Goal: Transaction & Acquisition: Purchase product/service

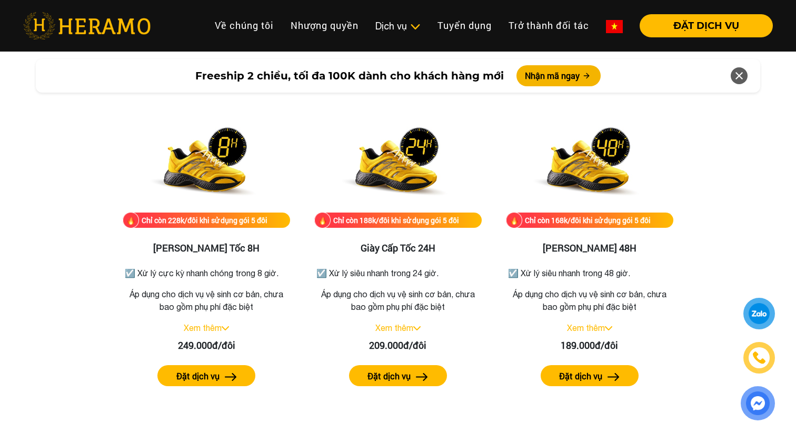
scroll to position [1792, 0]
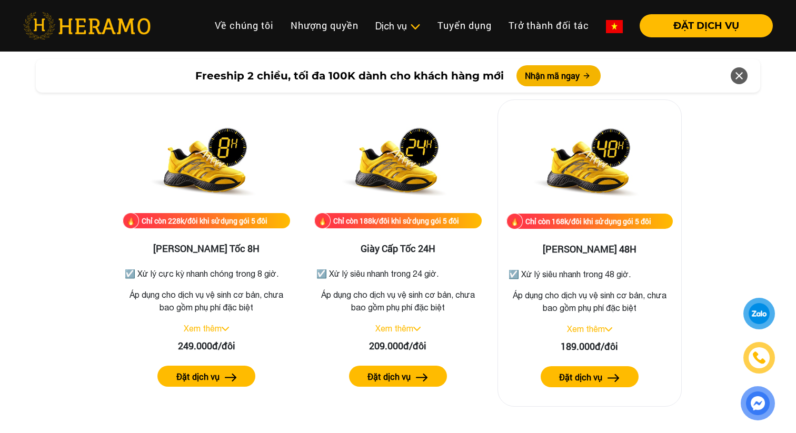
click at [605, 326] on link "Xem thêm" at bounding box center [586, 328] width 38 height 9
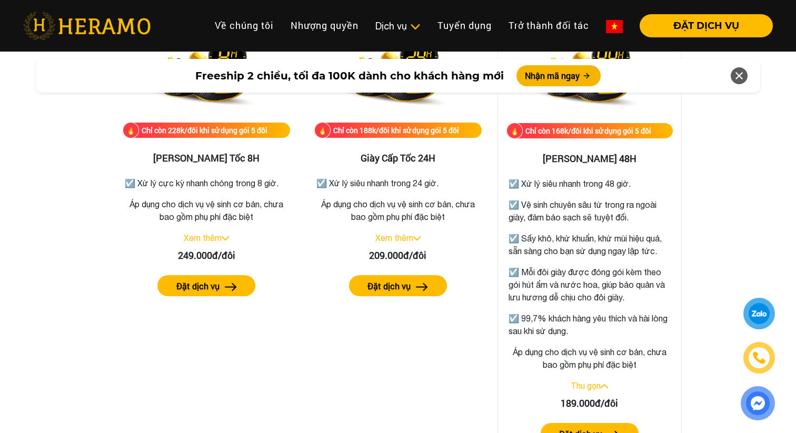
scroll to position [1927, 0]
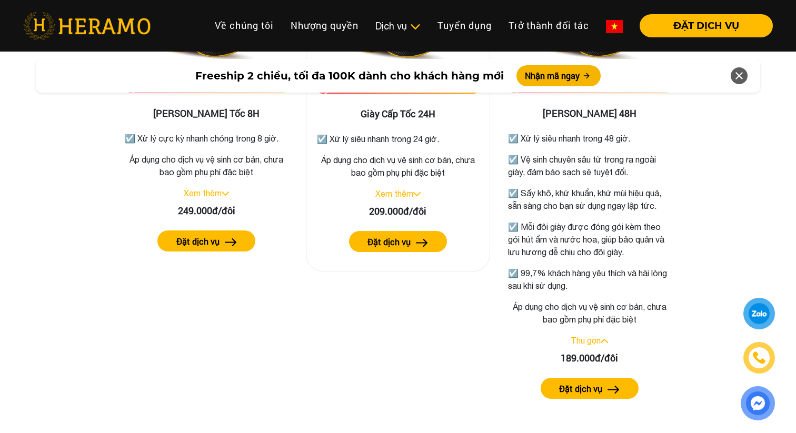
click at [417, 191] on div "Xem thêm" at bounding box center [398, 193] width 166 height 13
click at [413, 190] on link "Xem thêm" at bounding box center [394, 193] width 38 height 9
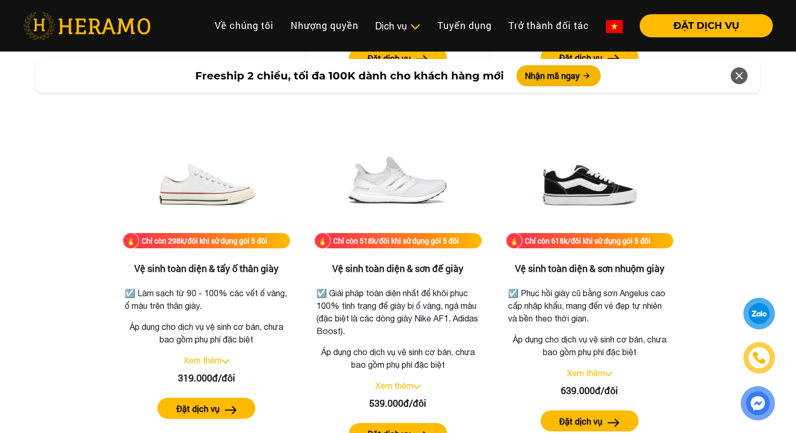
scroll to position [2276, 0]
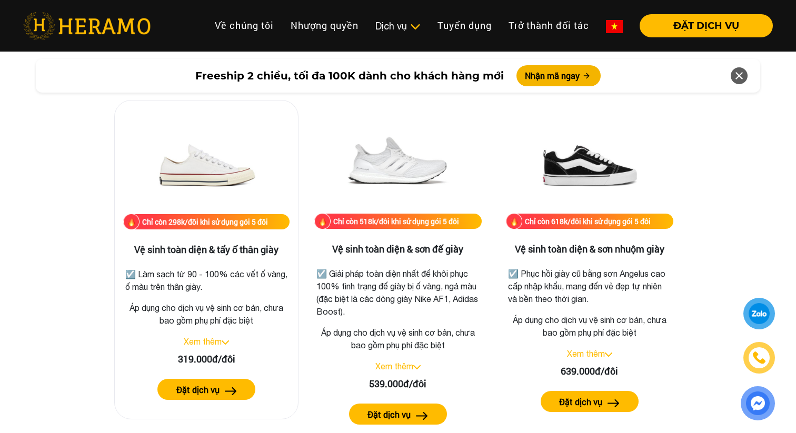
click at [200, 347] on div "Xem thêm" at bounding box center [206, 341] width 166 height 13
click at [210, 339] on link "Xem thêm" at bounding box center [203, 341] width 38 height 9
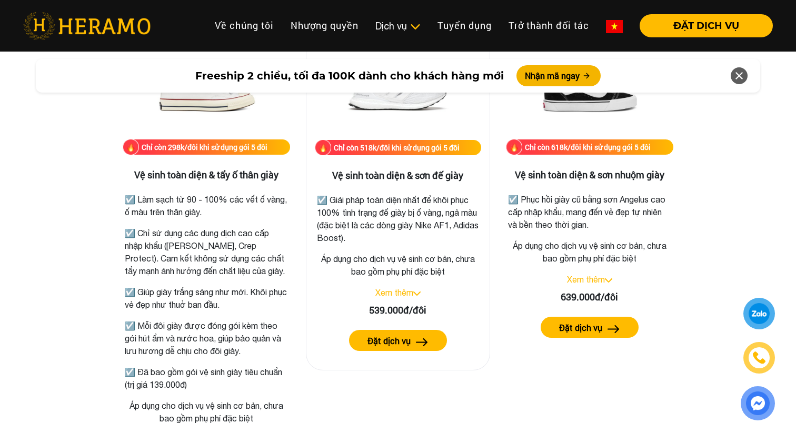
scroll to position [2351, 0]
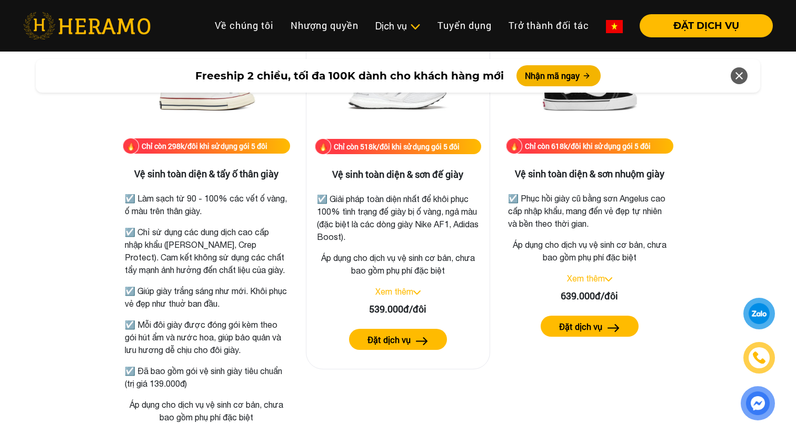
click at [404, 291] on link "Xem thêm" at bounding box center [394, 291] width 38 height 9
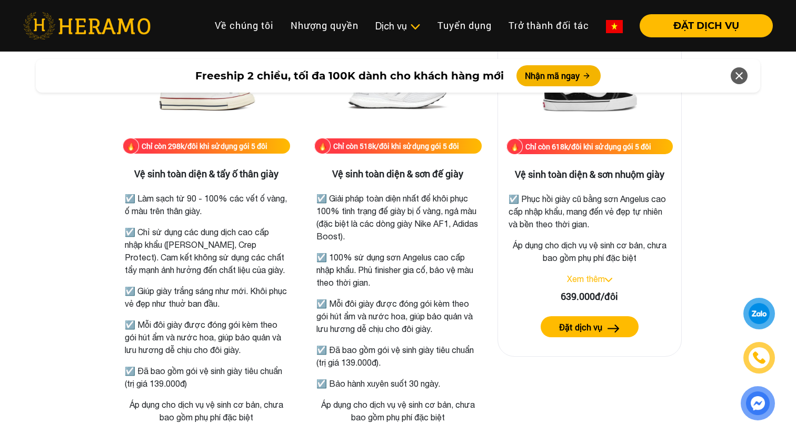
click at [607, 278] on img at bounding box center [608, 280] width 7 height 4
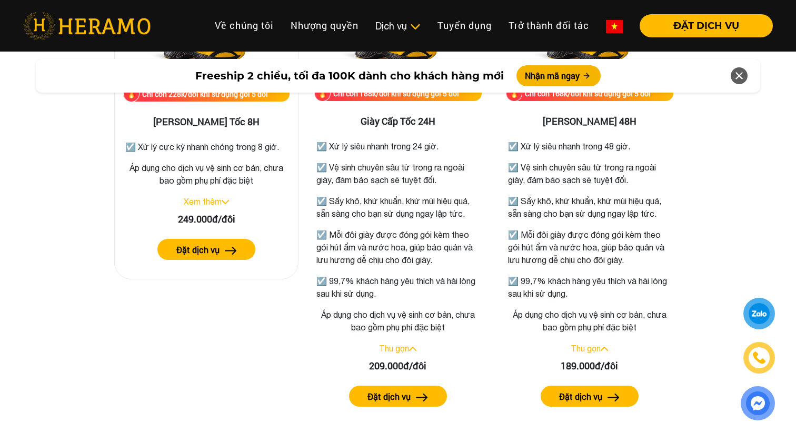
scroll to position [1919, 0]
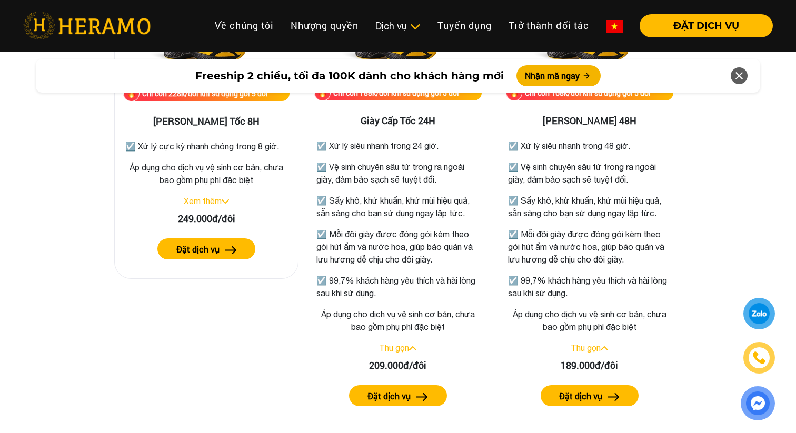
click at [226, 198] on div "Xem thêm" at bounding box center [206, 201] width 166 height 13
click at [220, 199] on link "Xem thêm" at bounding box center [203, 200] width 38 height 9
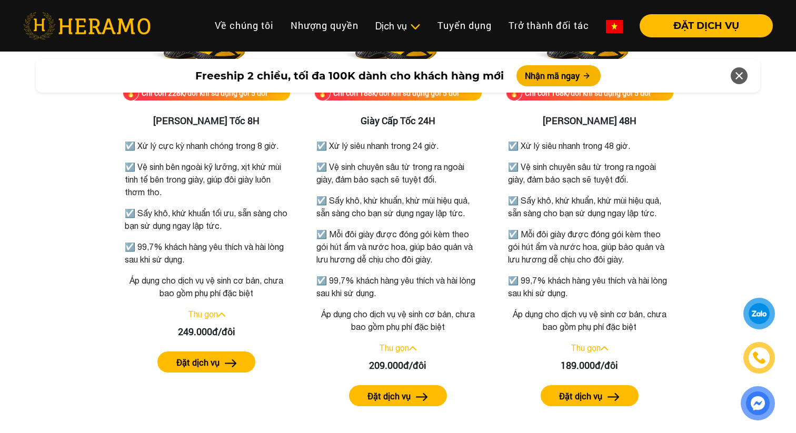
scroll to position [1919, 0]
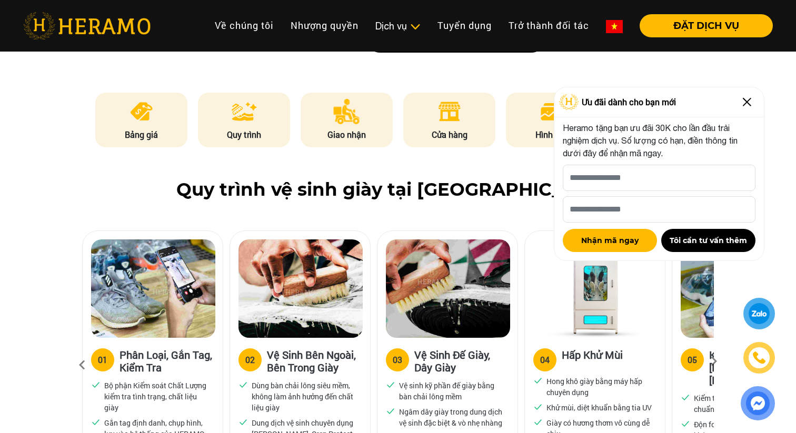
scroll to position [659, 0]
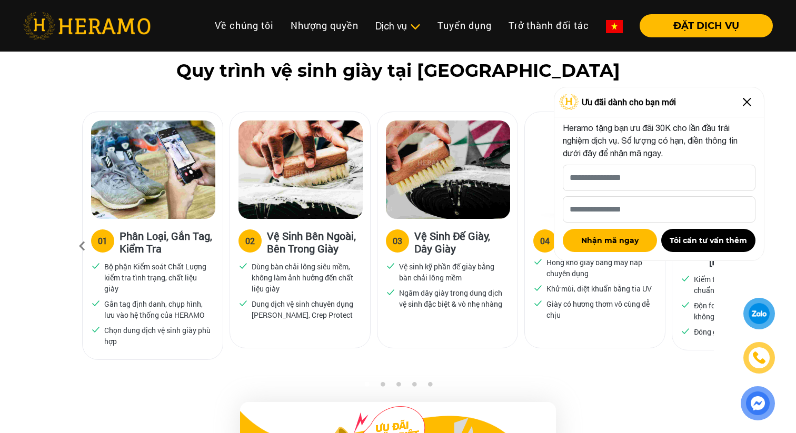
click at [750, 106] on img at bounding box center [746, 102] width 17 height 17
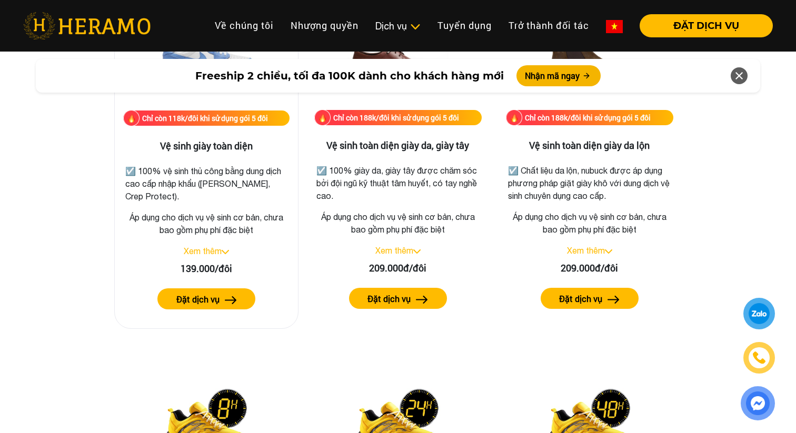
scroll to position [1532, 0]
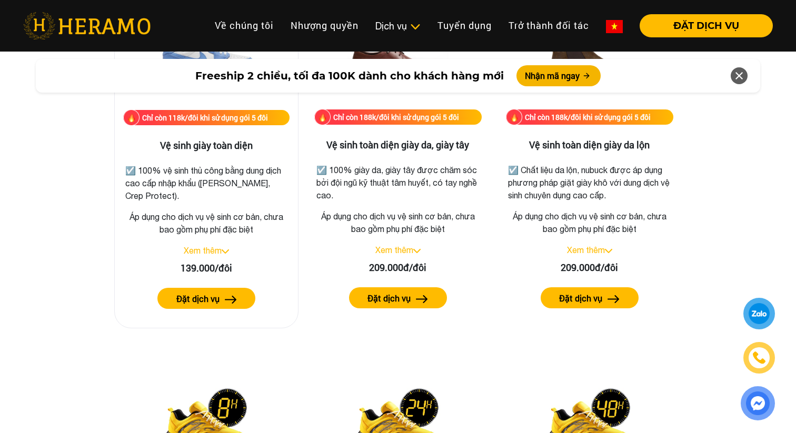
click at [226, 243] on div "Chỉ còn 118k/đôi khi sử dụng gói 5 đôi Vệ sinh giày toàn diện ☑️ 100% vệ sinh t…" at bounding box center [206, 162] width 184 height 333
click at [224, 248] on div "Xem thêm" at bounding box center [206, 250] width 166 height 13
click at [216, 251] on link "Xem thêm" at bounding box center [203, 250] width 38 height 9
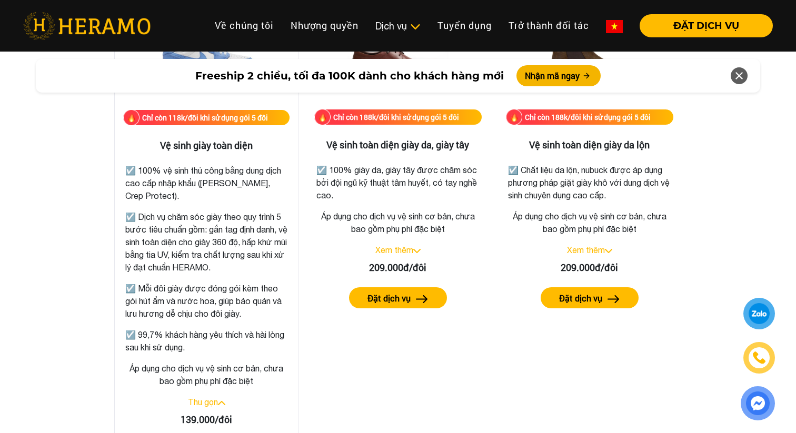
click at [208, 232] on p "☑️ Dịch vụ chăm sóc giày theo quy trình 5 bước tiêu chuẩn gồm: gắn tag định dan…" at bounding box center [206, 241] width 162 height 63
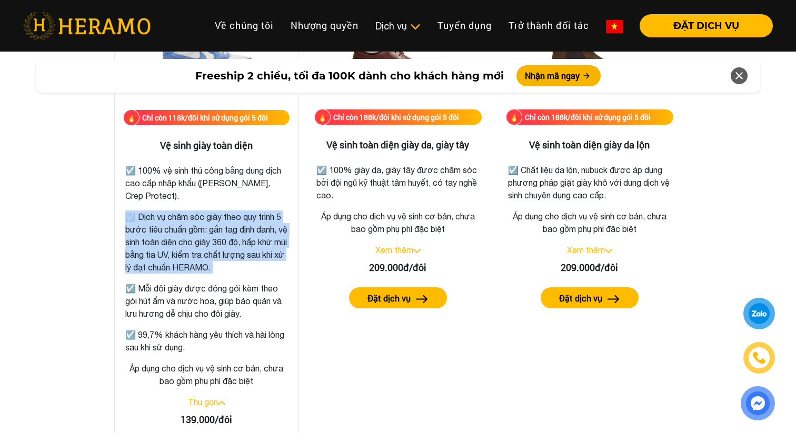
click at [210, 289] on p "☑️ Mỗi đôi giày được đóng gói kèm theo gói hút ẩm và nước hoa, giúp bảo quản và…" at bounding box center [206, 301] width 162 height 38
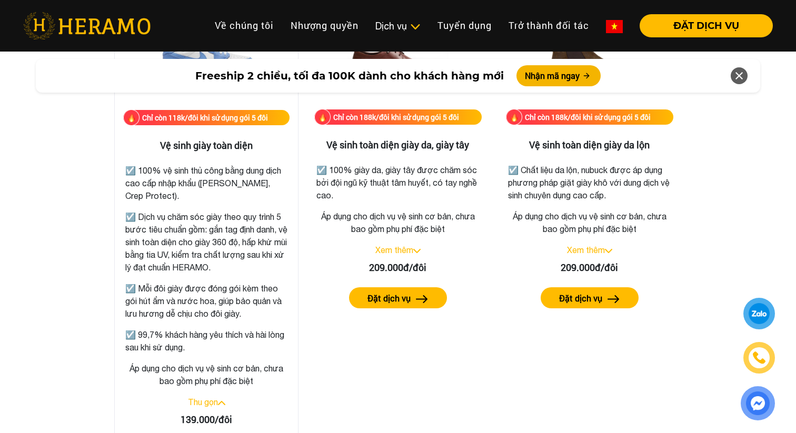
click at [210, 289] on p "☑️ Mỗi đôi giày được đóng gói kèm theo gói hút ẩm và nước hoa, giúp bảo quản và…" at bounding box center [206, 301] width 162 height 38
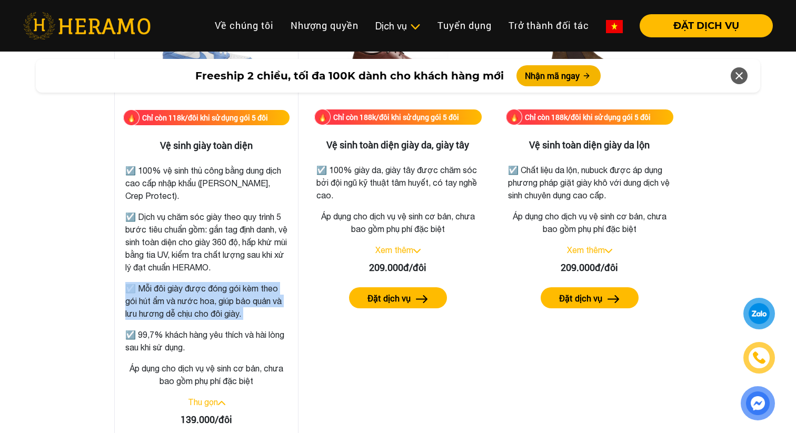
click at [234, 337] on p "☑️ 99,7% khách hàng yêu thích và hài lòng sau khi sử dụng." at bounding box center [206, 340] width 162 height 25
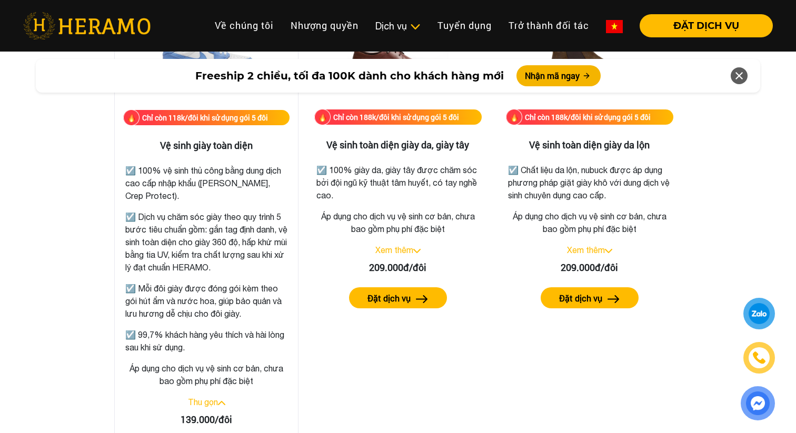
click at [234, 337] on p "☑️ 99,7% khách hàng yêu thích và hài lòng sau khi sử dụng." at bounding box center [206, 340] width 162 height 25
click at [286, 325] on div "☑️ 100% vệ sinh thủ công bằng dung dịch cao cấp nhập khẩu ([PERSON_NAME], Crep …" at bounding box center [206, 256] width 162 height 196
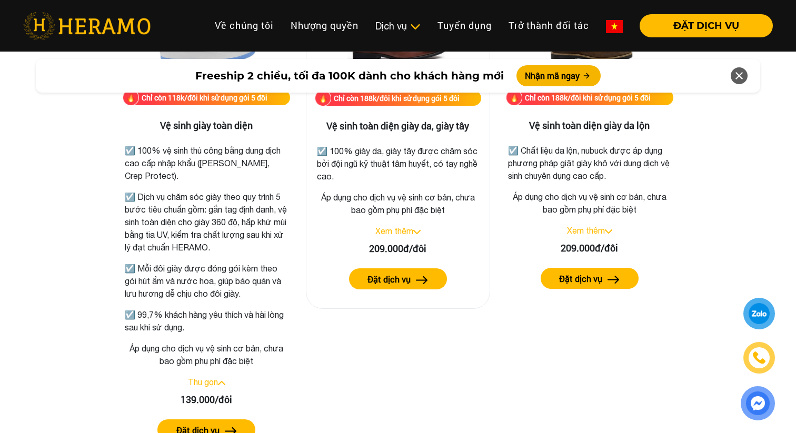
scroll to position [1551, 0]
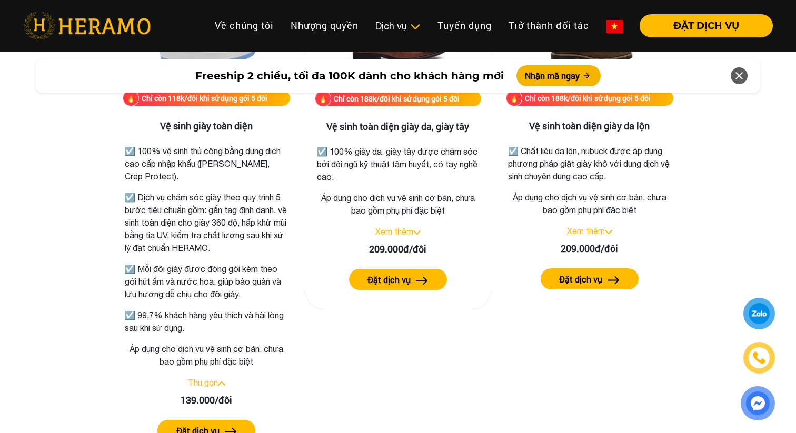
click at [404, 230] on link "Xem thêm" at bounding box center [394, 231] width 38 height 9
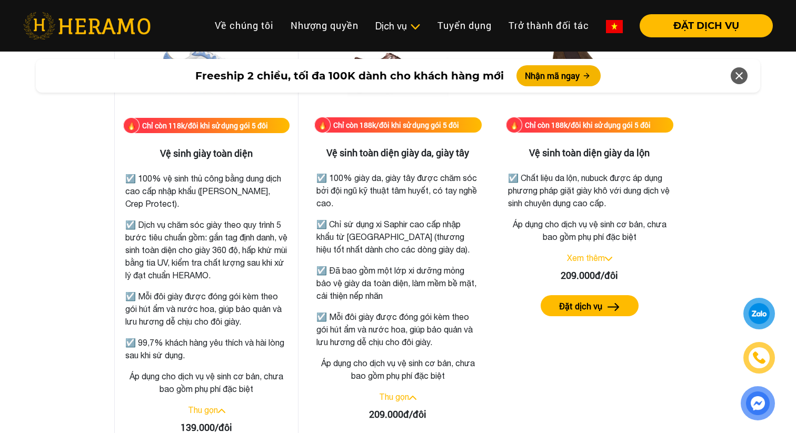
click at [235, 199] on p "☑️ 100% vệ sinh thủ công bằng dung dịch cao cấp nhập khẩu ([PERSON_NAME], Crep …" at bounding box center [206, 191] width 162 height 38
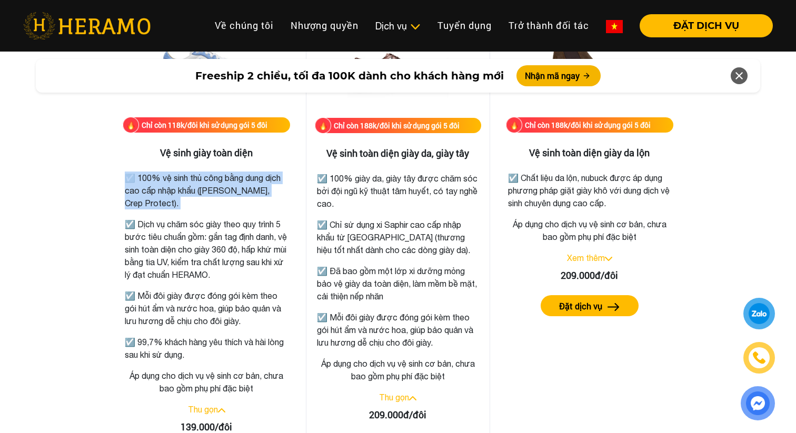
scroll to position [1524, 0]
click at [422, 255] on p "☑️ Chỉ sử dụng xi Saphir cao cấp nhập khẩu từ [GEOGRAPHIC_DATA] (thương hiệu tố…" at bounding box center [398, 238] width 162 height 38
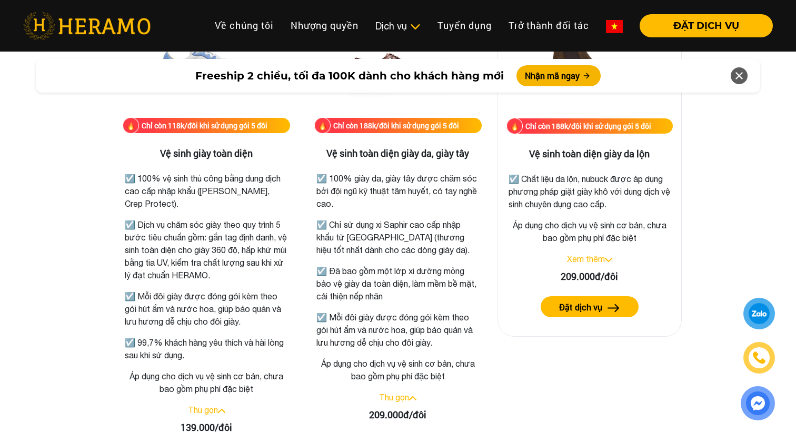
click at [557, 238] on p "Áp dụng cho dịch vụ vệ sinh cơ bản, chưa bao gồm phụ phí đặc biệt" at bounding box center [589, 231] width 166 height 25
click at [612, 259] on img at bounding box center [608, 260] width 7 height 4
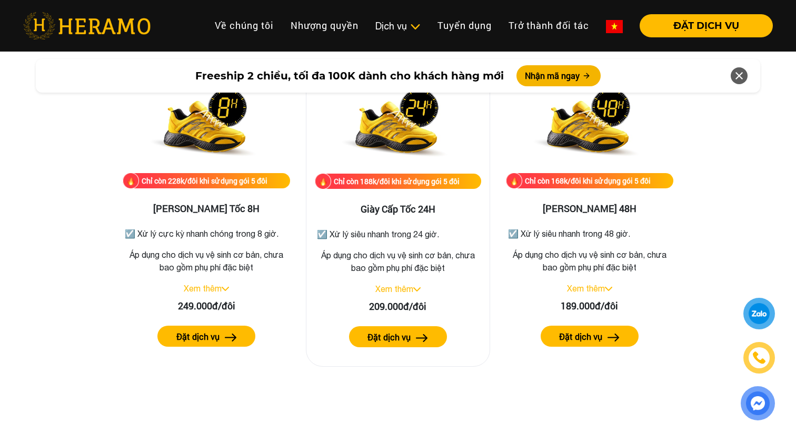
scroll to position [1986, 0]
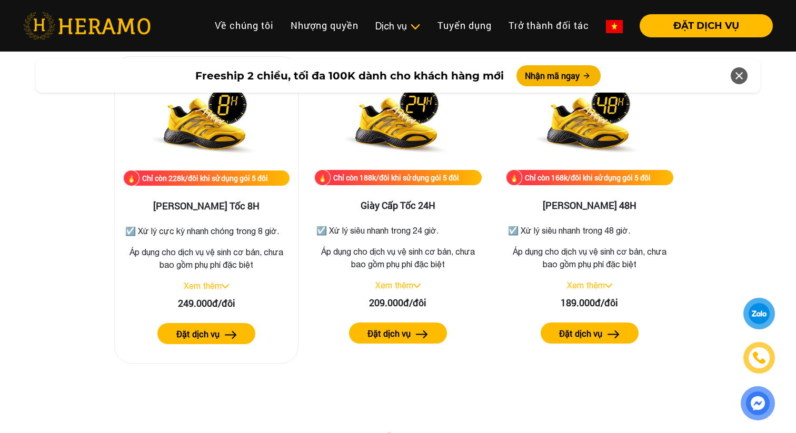
click at [217, 284] on link "Xem thêm" at bounding box center [203, 285] width 38 height 9
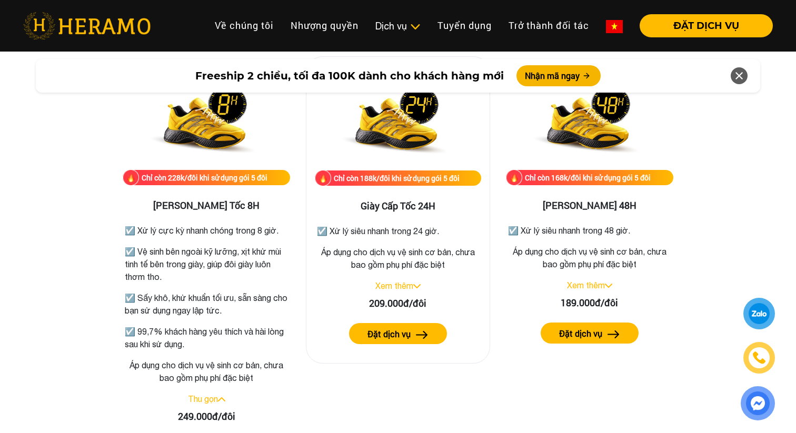
click at [388, 281] on link "Xem thêm" at bounding box center [394, 285] width 38 height 9
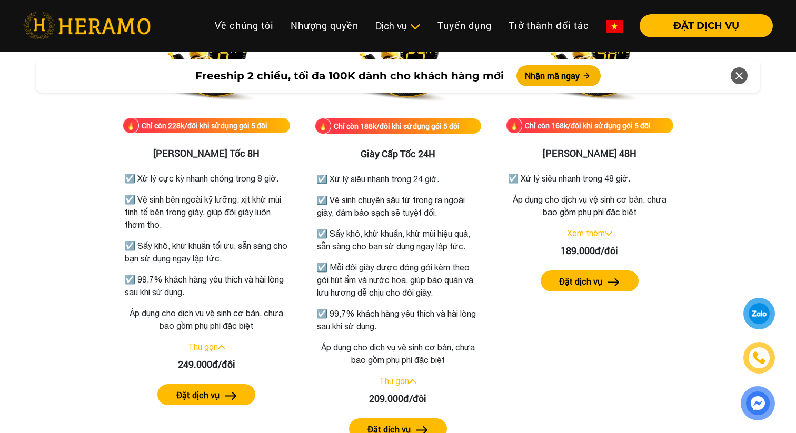
scroll to position [2057, 0]
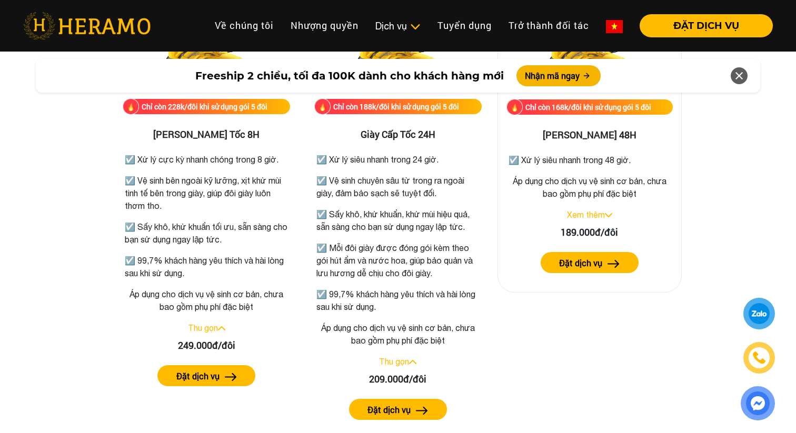
click at [586, 219] on link "Xem thêm" at bounding box center [586, 214] width 38 height 9
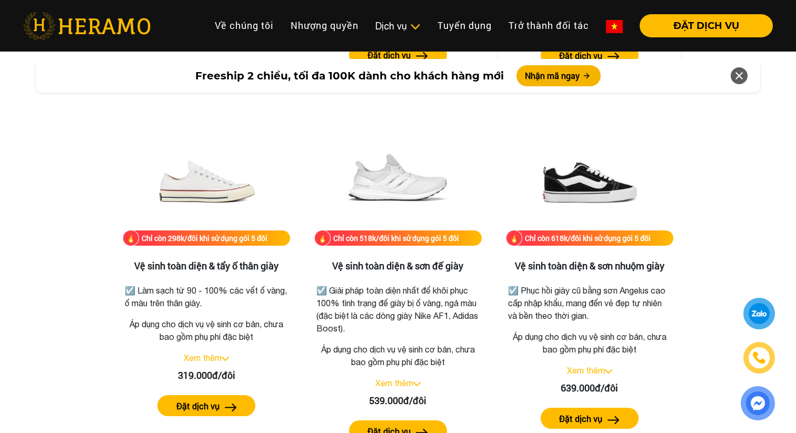
scroll to position [2429, 0]
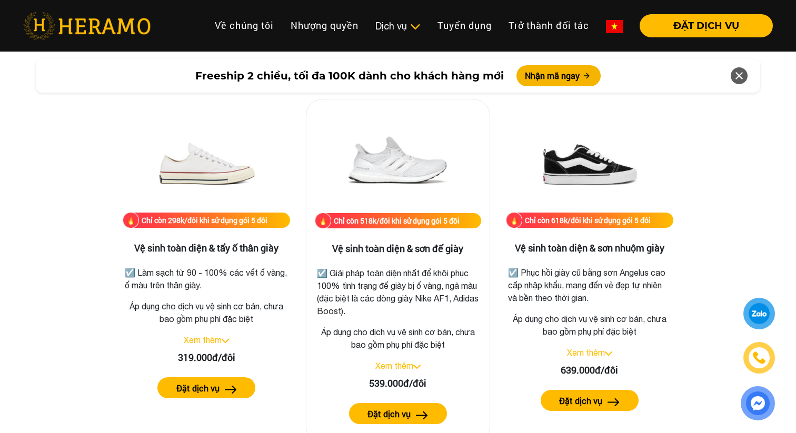
click at [412, 365] on link "Xem thêm" at bounding box center [394, 365] width 38 height 9
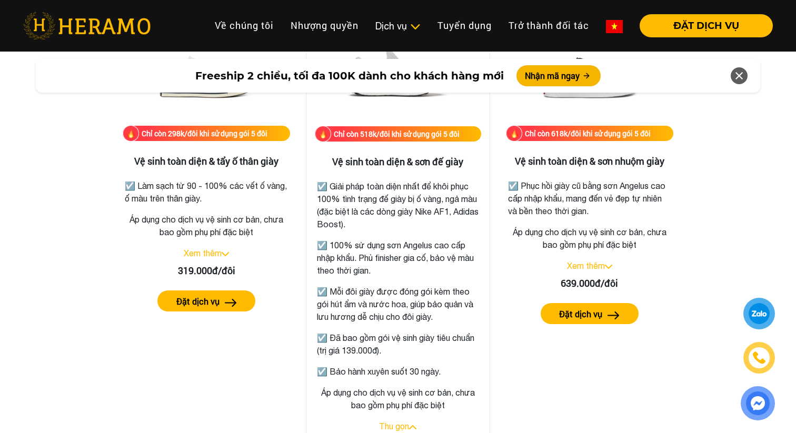
scroll to position [2517, 0]
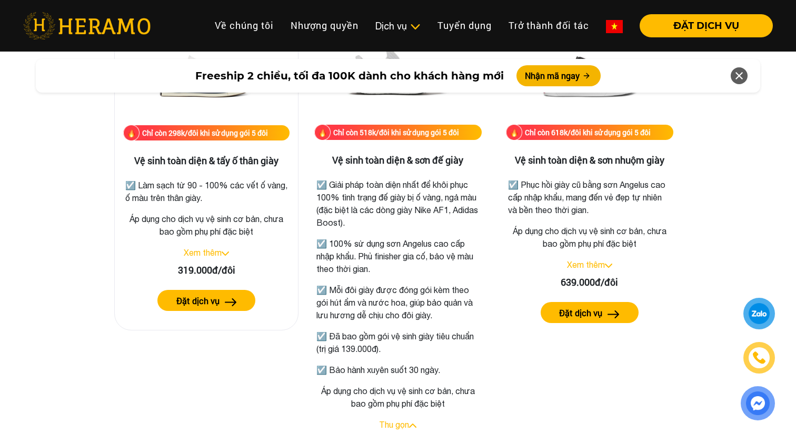
click at [195, 248] on link "Xem thêm" at bounding box center [203, 252] width 38 height 9
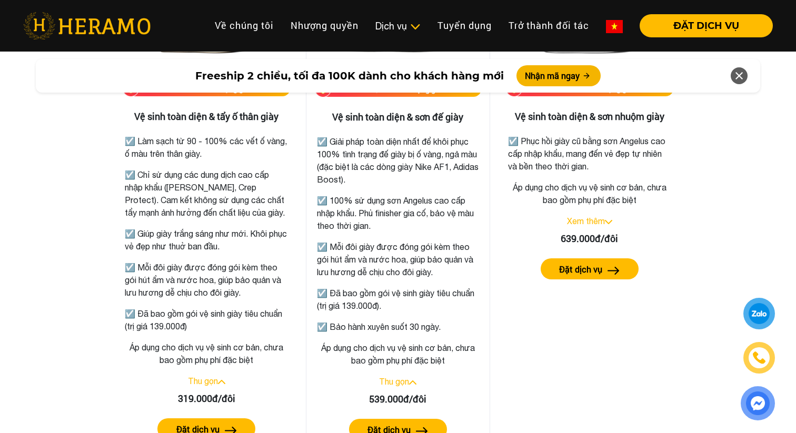
scroll to position [2551, 0]
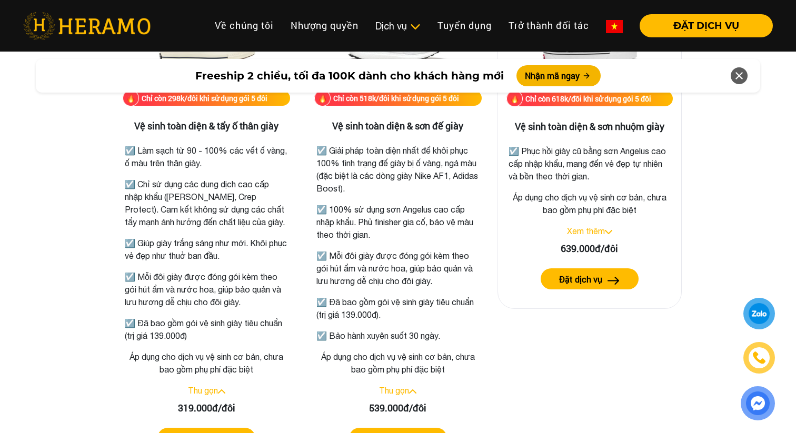
click at [606, 227] on div "Xem thêm" at bounding box center [589, 231] width 166 height 13
click at [602, 234] on link "Xem thêm" at bounding box center [586, 230] width 38 height 9
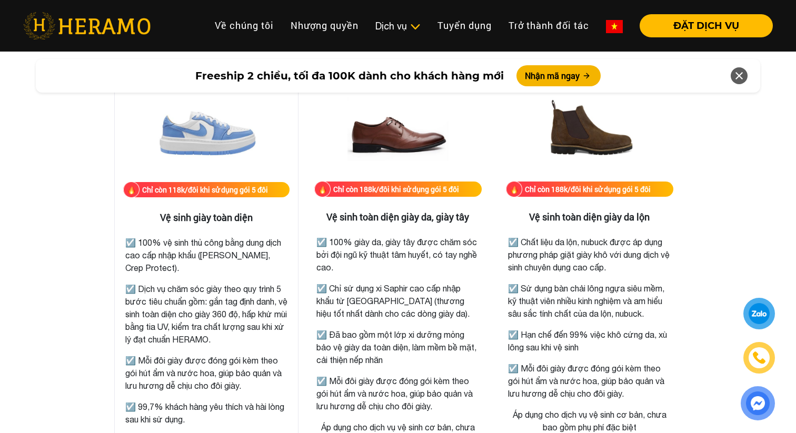
scroll to position [1459, 0]
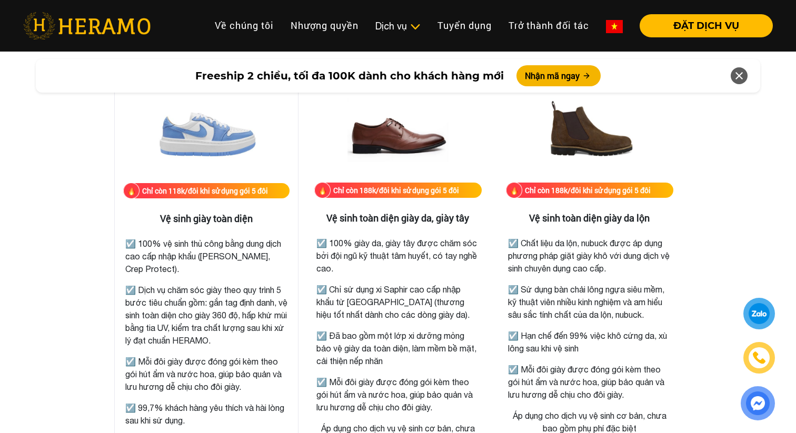
click at [228, 142] on img at bounding box center [206, 130] width 105 height 105
click at [224, 184] on div "Chỉ còn 118k/đôi khi sử dụng gói 5 đôi" at bounding box center [206, 190] width 166 height 15
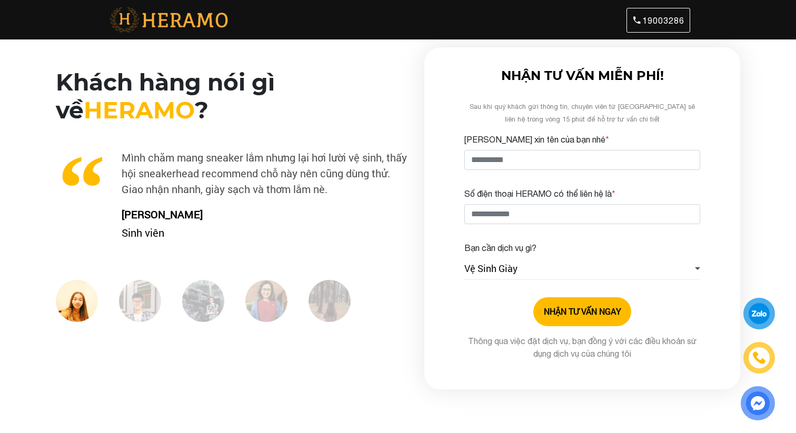
scroll to position [1459, 0]
